Goal: Task Accomplishment & Management: Complete application form

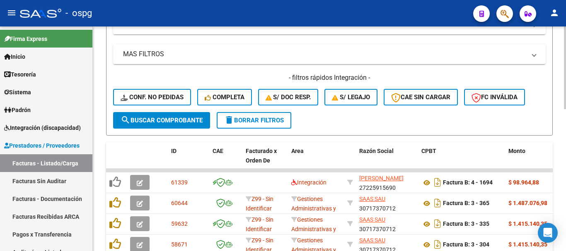
scroll to position [248, 0]
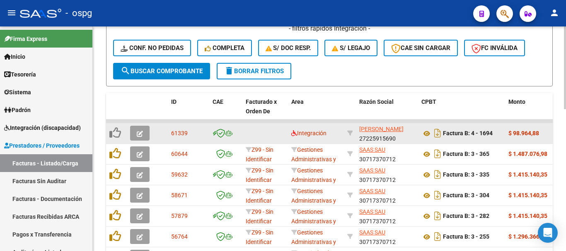
click at [140, 134] on icon "button" at bounding box center [140, 134] width 6 height 6
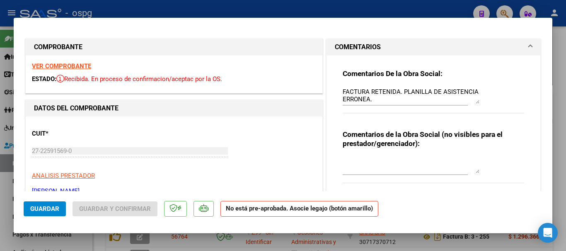
click at [69, 69] on strong "VER COMPROBANTE" at bounding box center [61, 66] width 59 height 7
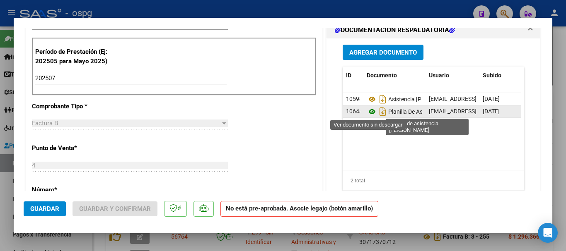
click at [367, 111] on icon at bounding box center [371, 112] width 11 height 10
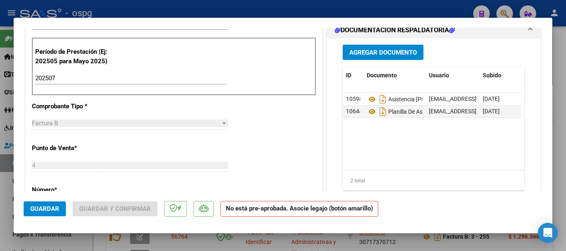
click at [565, 163] on div at bounding box center [283, 125] width 566 height 251
type input "$ 0,00"
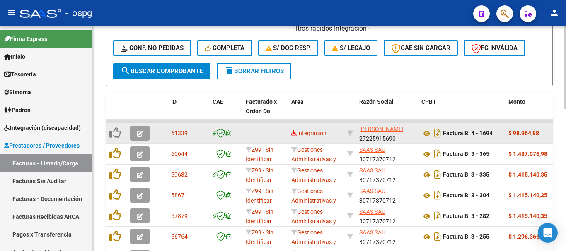
click at [138, 135] on icon "button" at bounding box center [140, 134] width 6 height 6
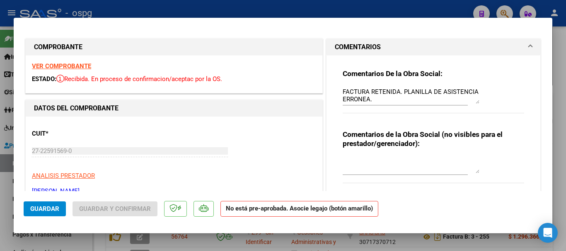
click at [370, 98] on textarea "FACTURA RETENIDA. PLANILLA DE ASISTENCIA ERRONEA." at bounding box center [410, 95] width 137 height 17
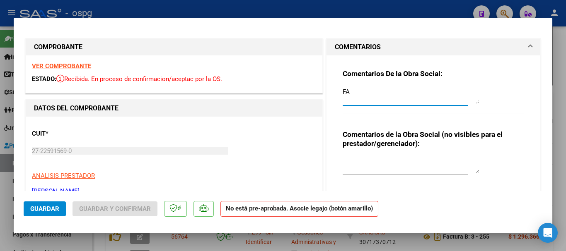
type textarea "F"
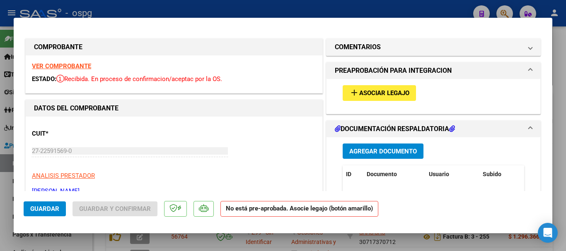
click at [376, 92] on span "Asociar Legajo" at bounding box center [384, 93] width 50 height 7
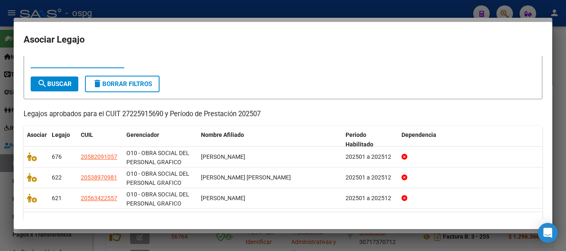
scroll to position [41, 0]
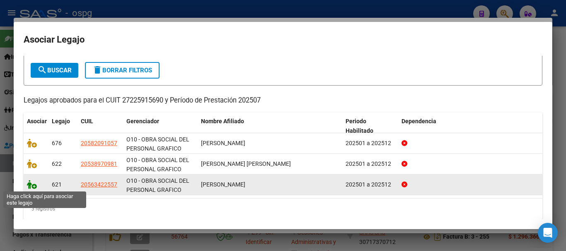
click at [33, 186] on icon at bounding box center [32, 184] width 10 height 9
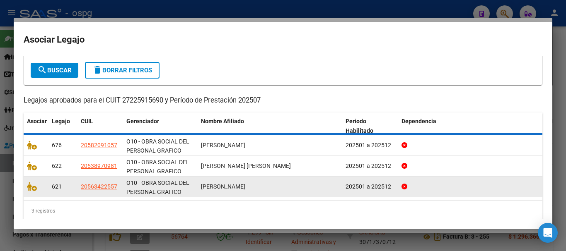
scroll to position [47, 0]
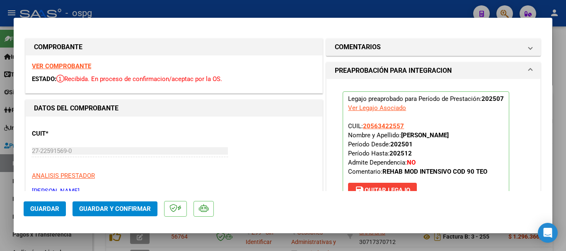
click at [51, 211] on span "Guardar" at bounding box center [44, 208] width 29 height 7
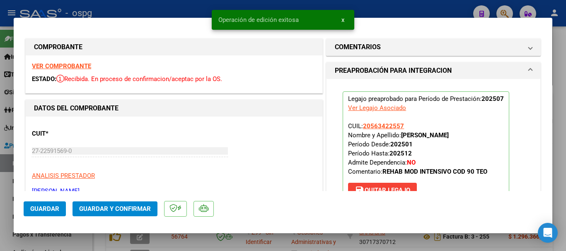
click at [564, 147] on div at bounding box center [283, 125] width 566 height 251
type input "$ 0,00"
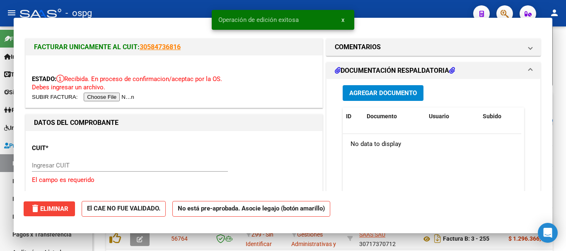
scroll to position [248, 0]
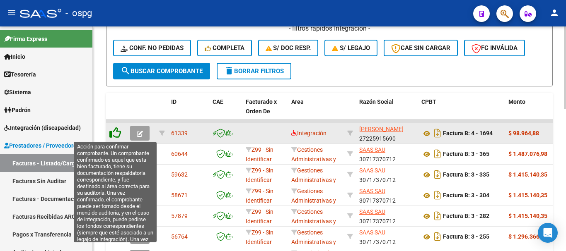
click at [118, 135] on icon at bounding box center [115, 133] width 12 height 12
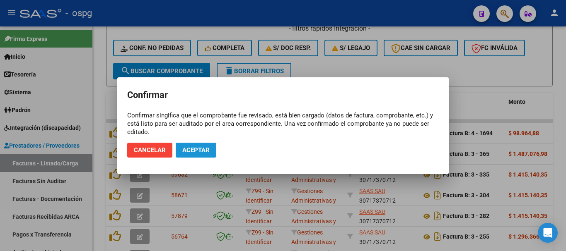
click at [202, 151] on span "Aceptar" at bounding box center [195, 150] width 27 height 7
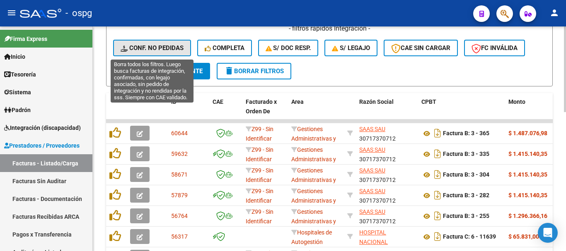
click at [153, 48] on span "Conf. no pedidas" at bounding box center [151, 47] width 63 height 7
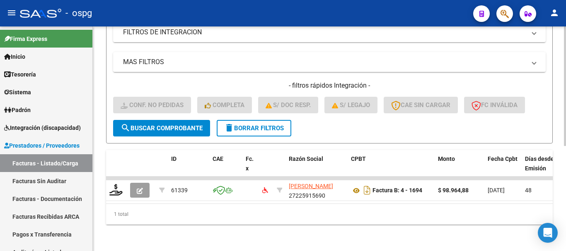
scroll to position [198, 0]
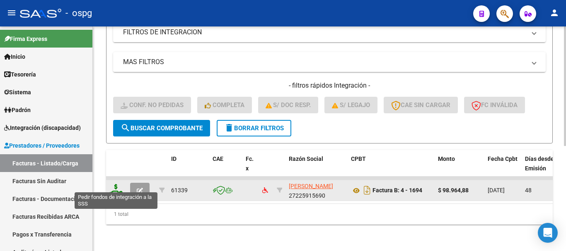
click at [114, 184] on icon at bounding box center [115, 190] width 13 height 12
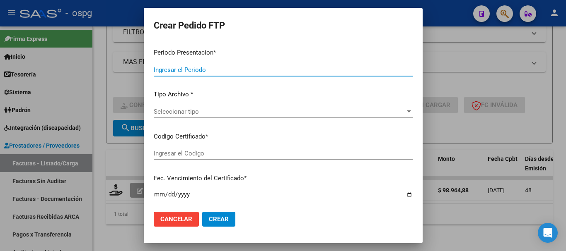
type input "202508"
type input "202507"
type input "$ 98.964,88"
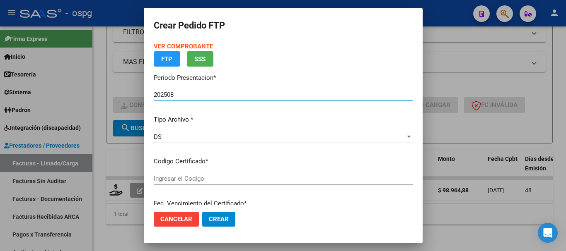
type input "9779772146"
type input "[DATE]"
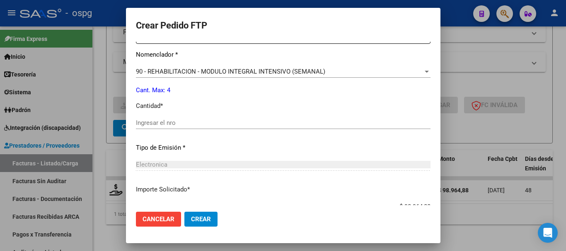
scroll to position [331, 0]
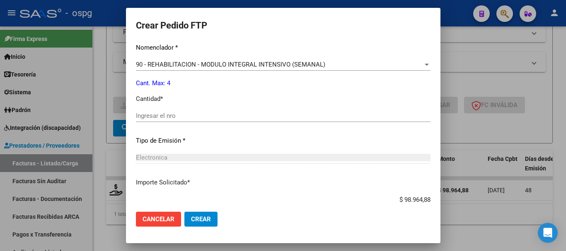
click at [332, 115] on input "Ingresar el nro" at bounding box center [283, 115] width 294 height 7
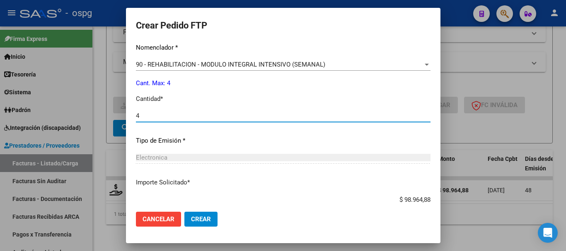
type input "4"
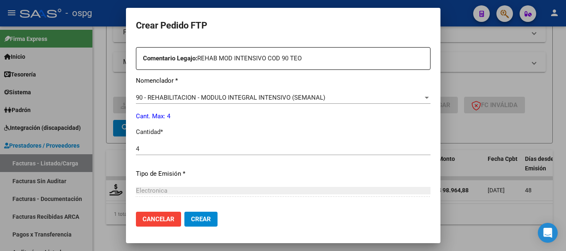
scroll to position [299, 0]
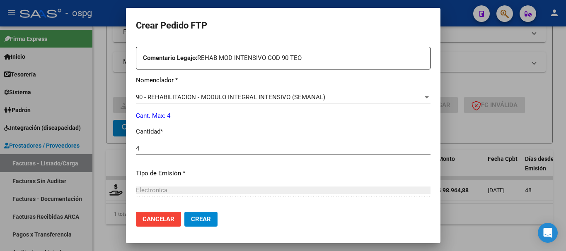
click at [191, 219] on span "Crear" at bounding box center [201, 219] width 20 height 7
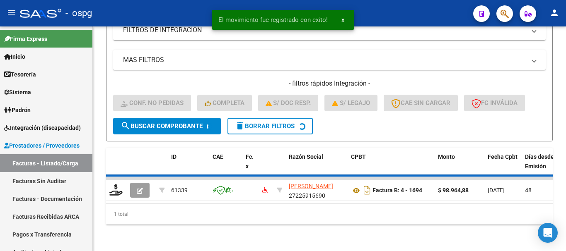
scroll to position [185, 0]
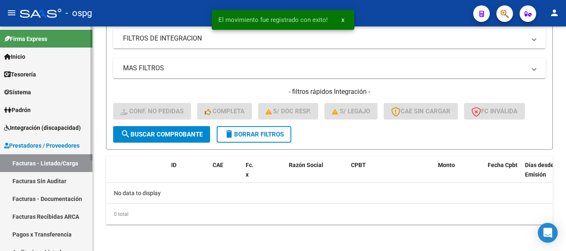
click at [37, 130] on span "Integración (discapacidad)" at bounding box center [42, 127] width 77 height 9
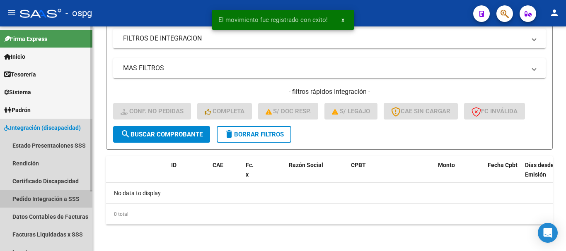
click at [49, 203] on link "Pedido Integración a SSS" at bounding box center [46, 199] width 92 height 18
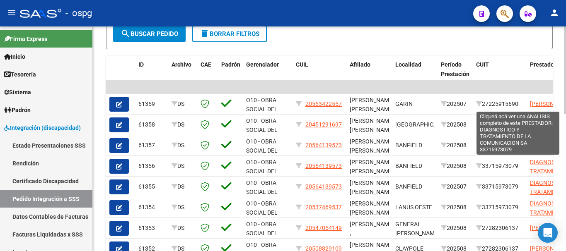
scroll to position [29, 0]
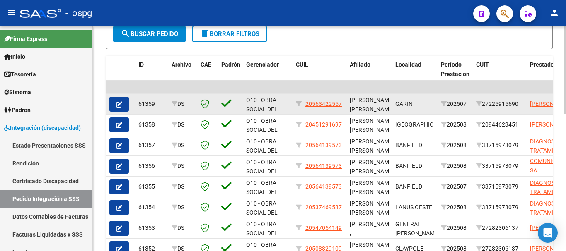
drag, startPoint x: 522, startPoint y: 103, endPoint x: 484, endPoint y: 106, distance: 37.5
click at [484, 106] on div "27225915690" at bounding box center [499, 104] width 47 height 10
copy div "27225915690"
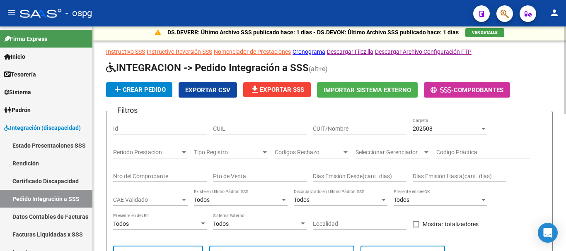
scroll to position [0, 0]
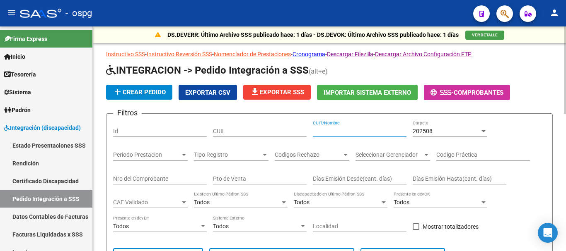
paste input "27225915690"
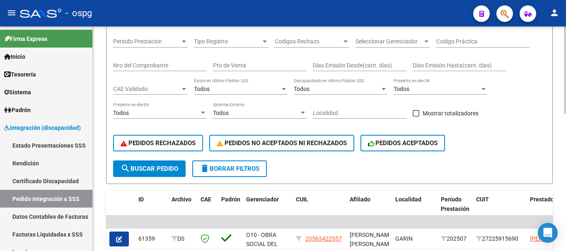
scroll to position [124, 0]
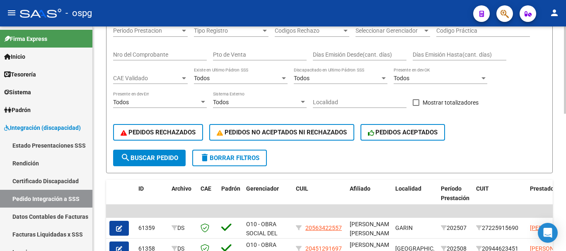
click at [144, 153] on button "search Buscar Pedido" at bounding box center [149, 158] width 72 height 17
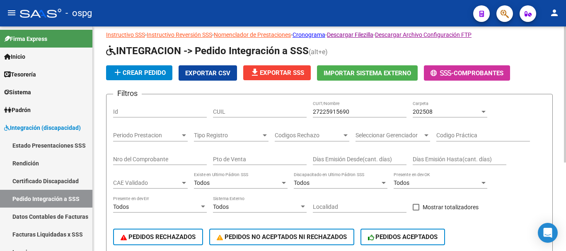
scroll to position [0, 0]
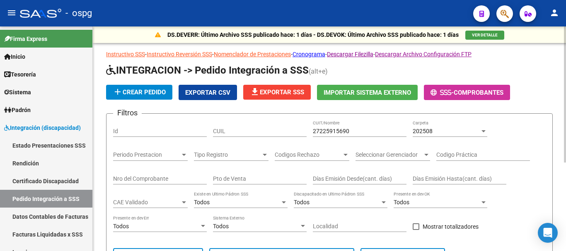
click at [372, 130] on input "27225915690" at bounding box center [360, 131] width 94 height 7
type input "2"
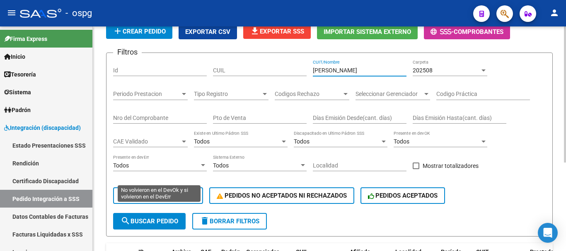
scroll to position [83, 0]
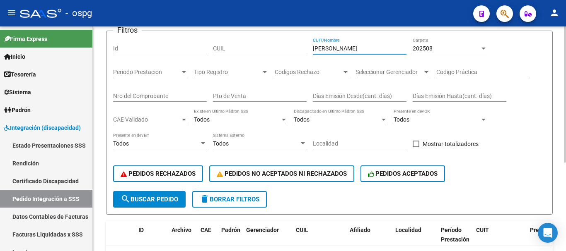
type input "[PERSON_NAME]"
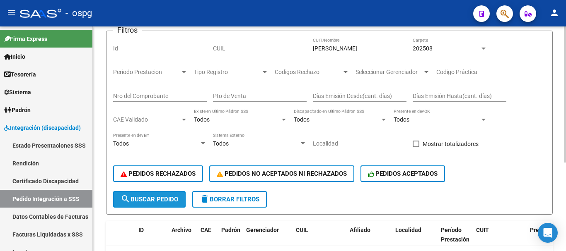
click at [153, 195] on button "search Buscar Pedido" at bounding box center [149, 199] width 72 height 17
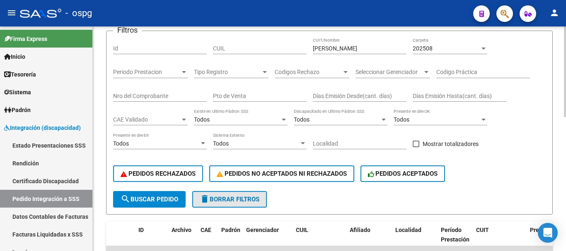
click at [245, 200] on span "delete Borrar Filtros" at bounding box center [230, 199] width 60 height 7
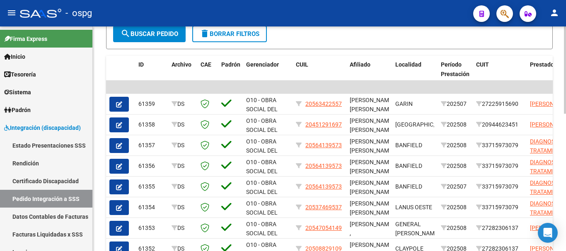
scroll to position [354, 0]
